Goal: Task Accomplishment & Management: Use online tool/utility

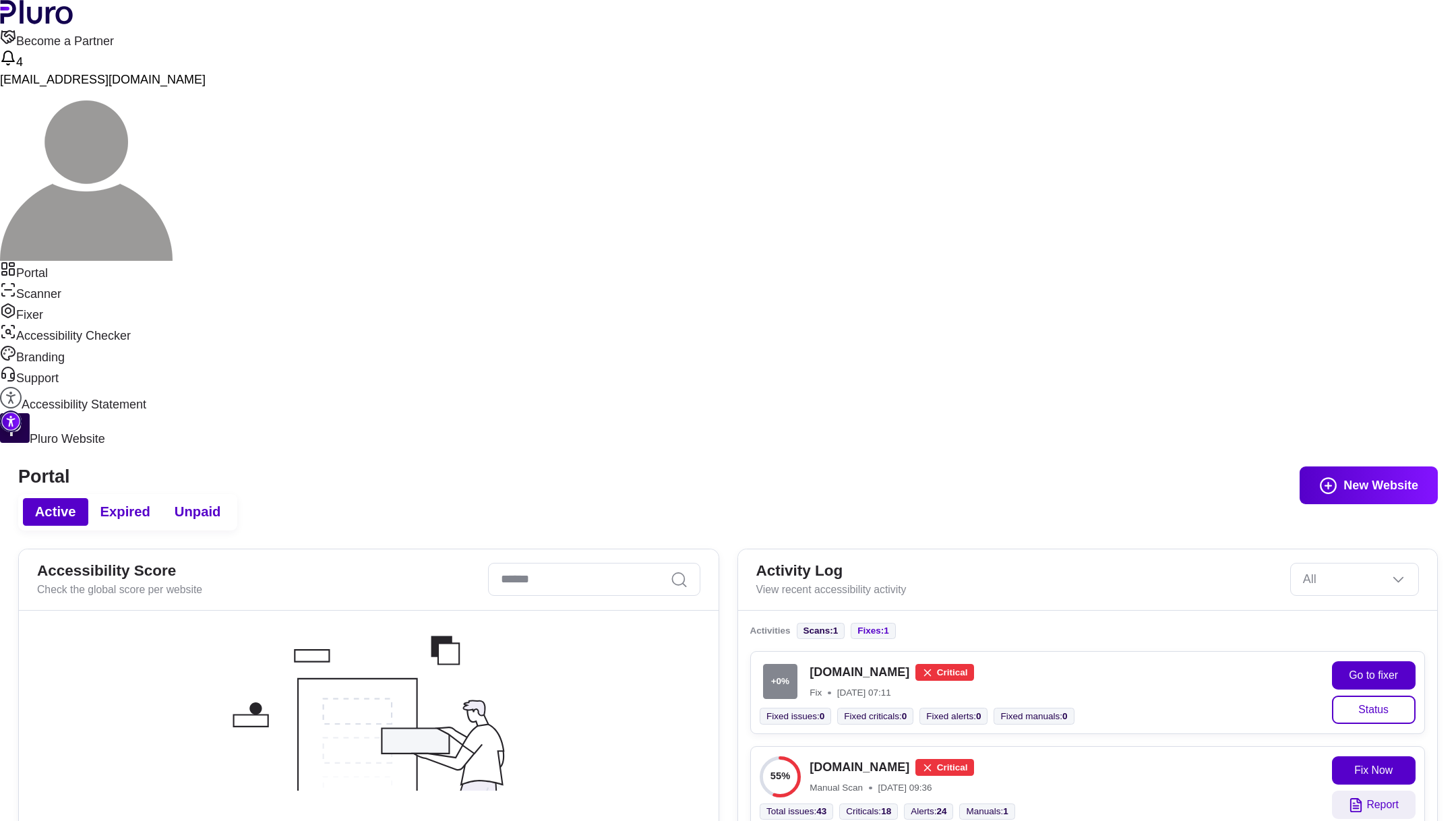
click at [1357, 466] on button "New Website" at bounding box center [1368, 485] width 138 height 37
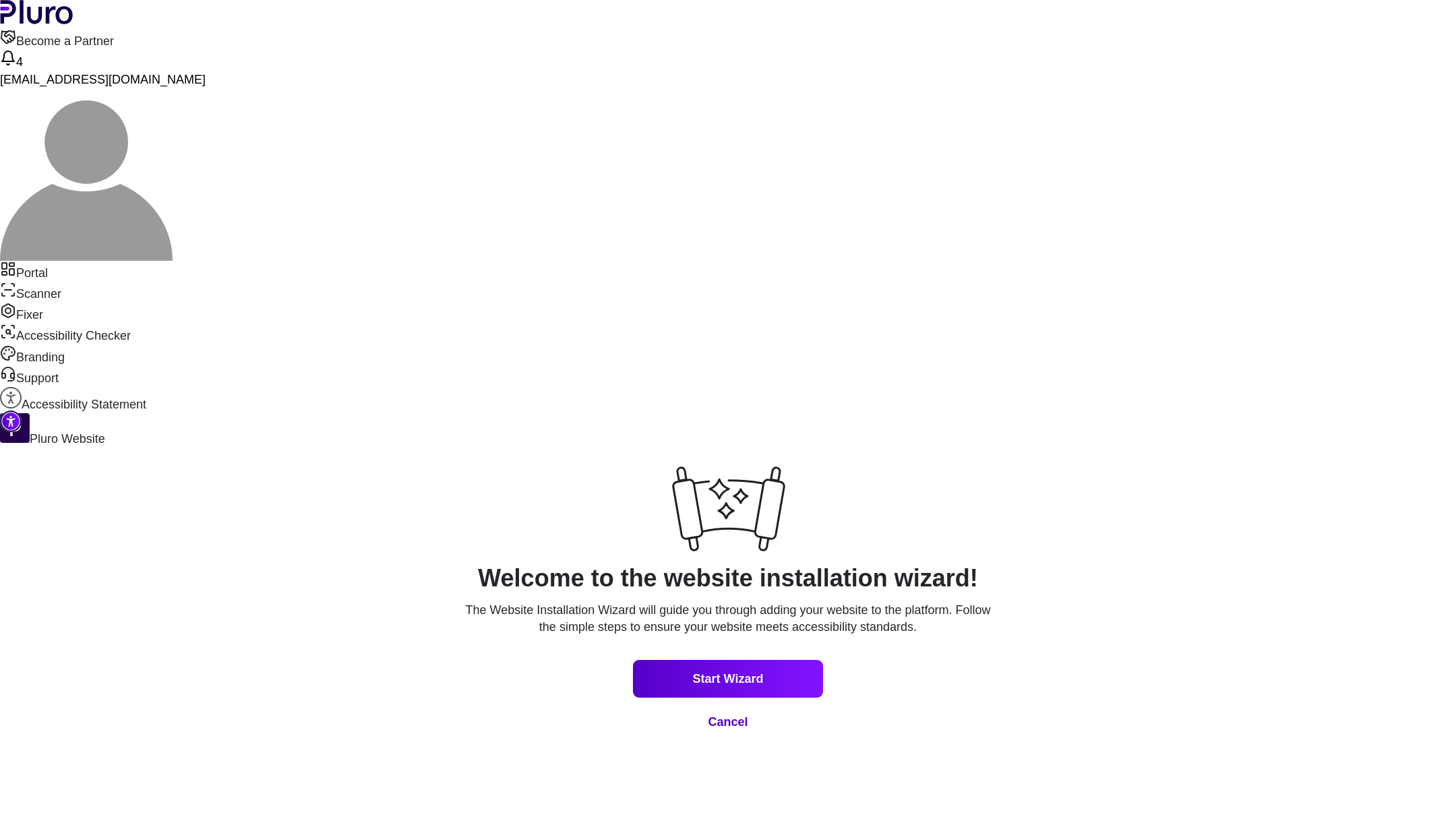
click at [57, 261] on link "Portal" at bounding box center [728, 271] width 1456 height 21
